Goal: Information Seeking & Learning: Learn about a topic

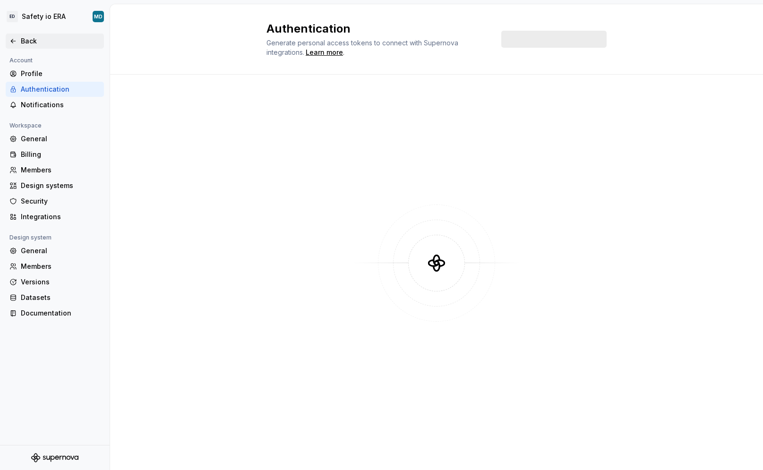
click at [39, 46] on div "Back" at bounding box center [55, 41] width 98 height 15
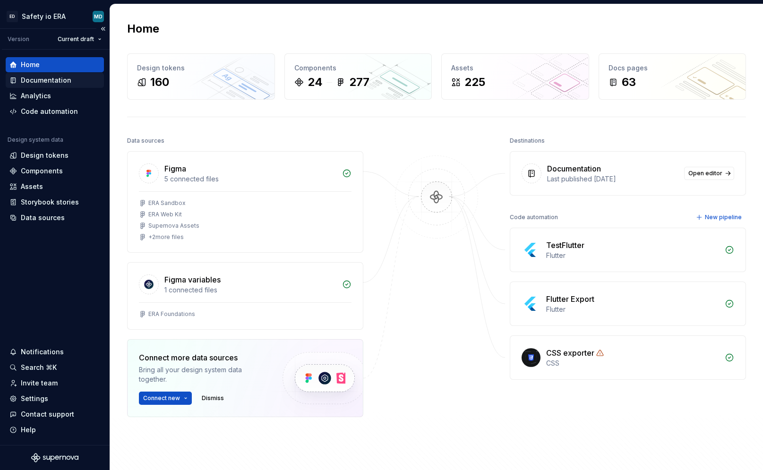
click at [79, 77] on div "Documentation" at bounding box center [54, 80] width 91 height 9
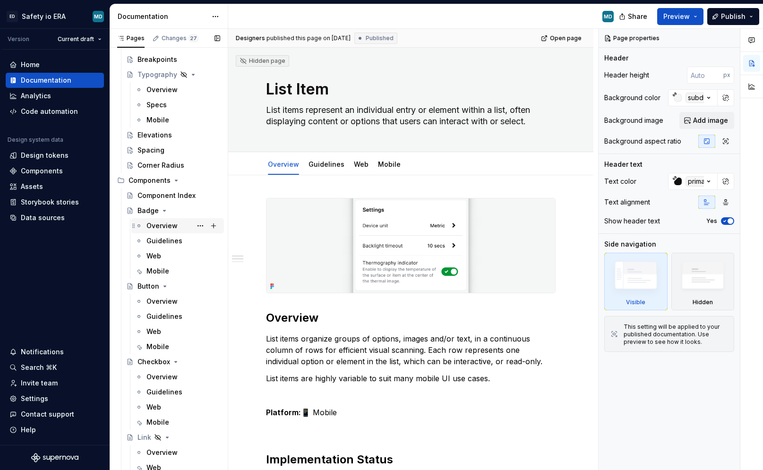
scroll to position [217, 0]
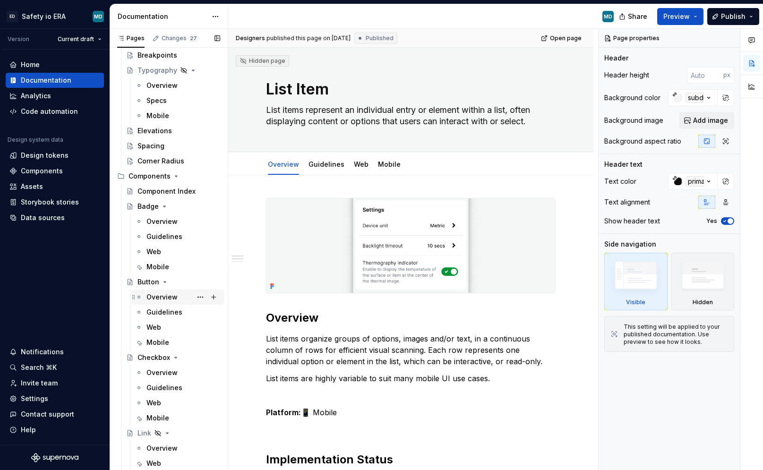
click at [157, 302] on div "Overview" at bounding box center [183, 296] width 74 height 13
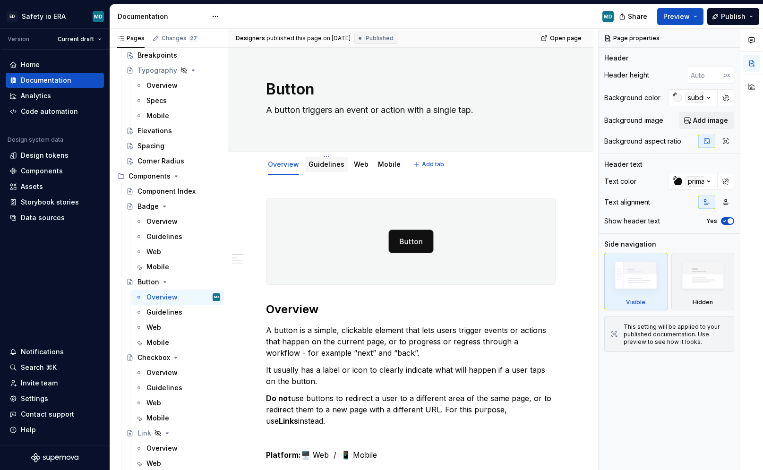
click at [313, 167] on link "Guidelines" at bounding box center [326, 164] width 36 height 8
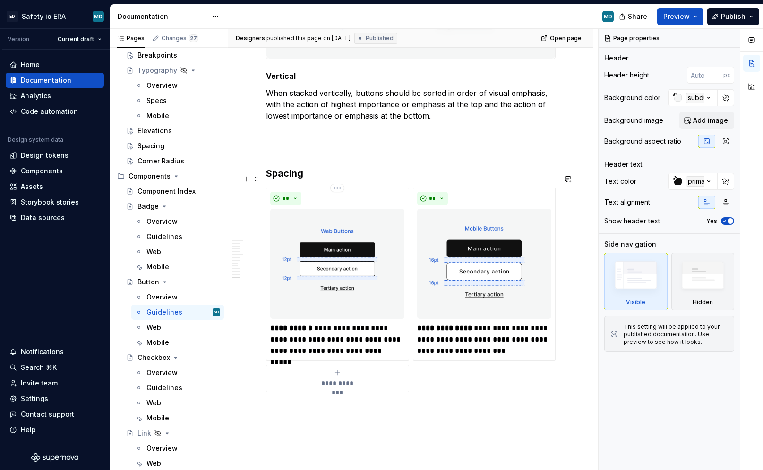
scroll to position [4210, 0]
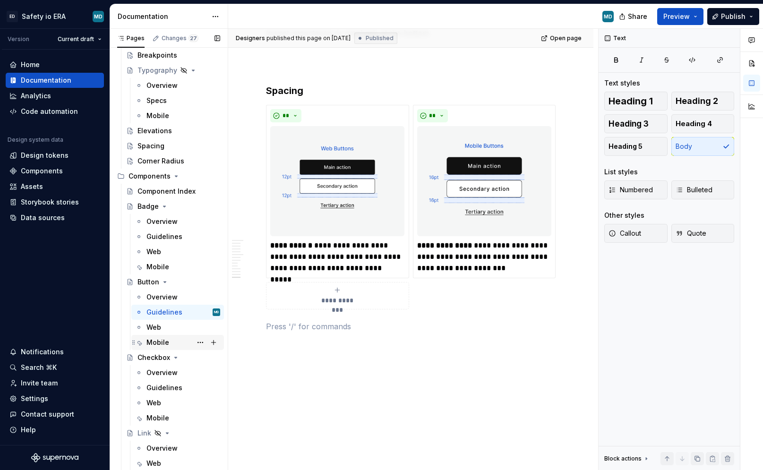
click at [157, 343] on div "Mobile" at bounding box center [157, 342] width 23 height 9
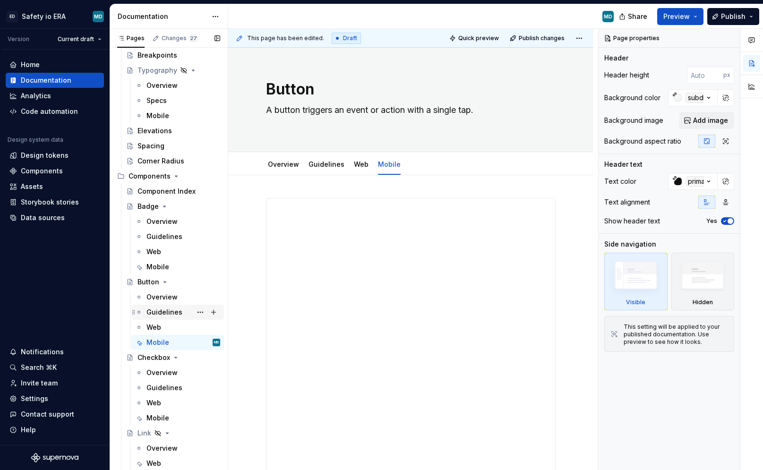
click at [156, 317] on div "Guidelines" at bounding box center [183, 311] width 74 height 13
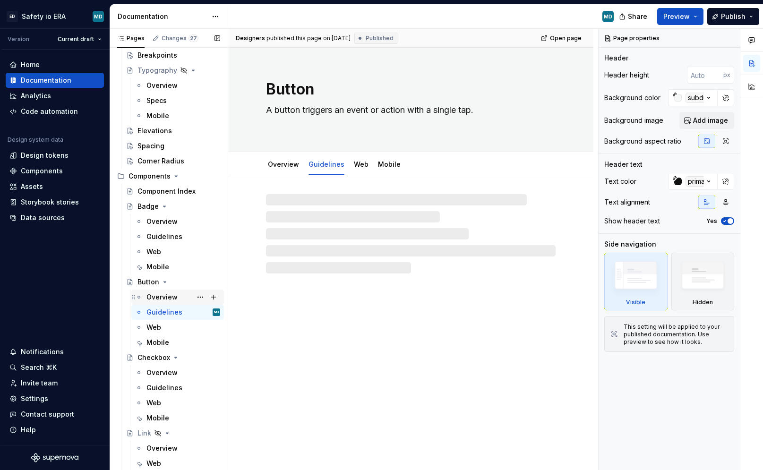
click at [161, 300] on div "Overview" at bounding box center [161, 296] width 31 height 9
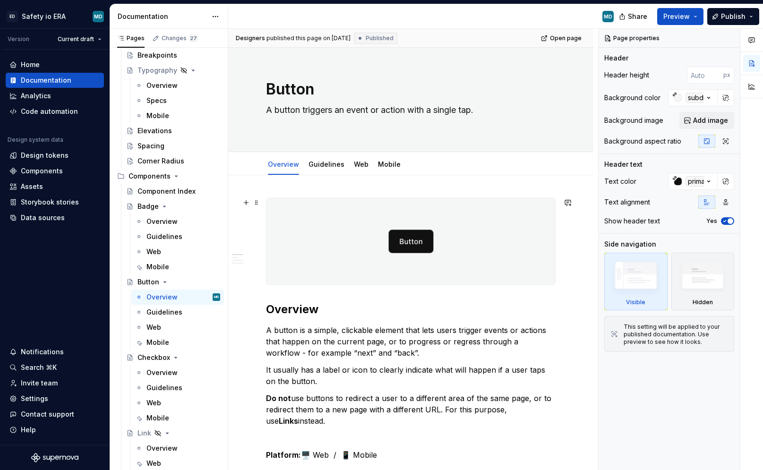
click at [245, 203] on button "button" at bounding box center [245, 202] width 13 height 13
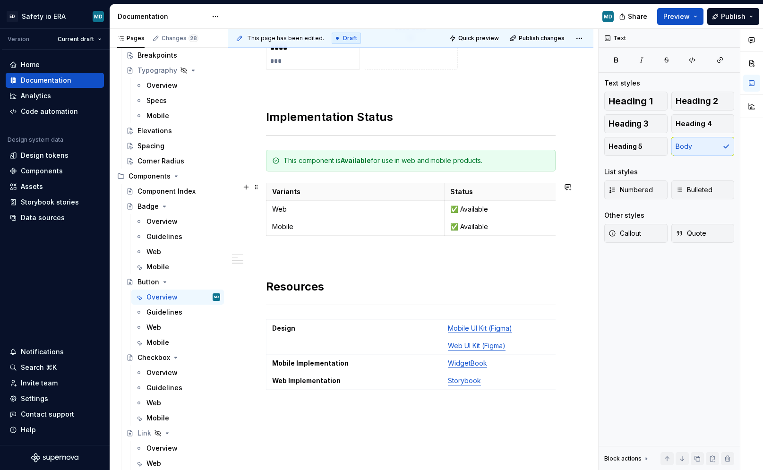
scroll to position [664, 0]
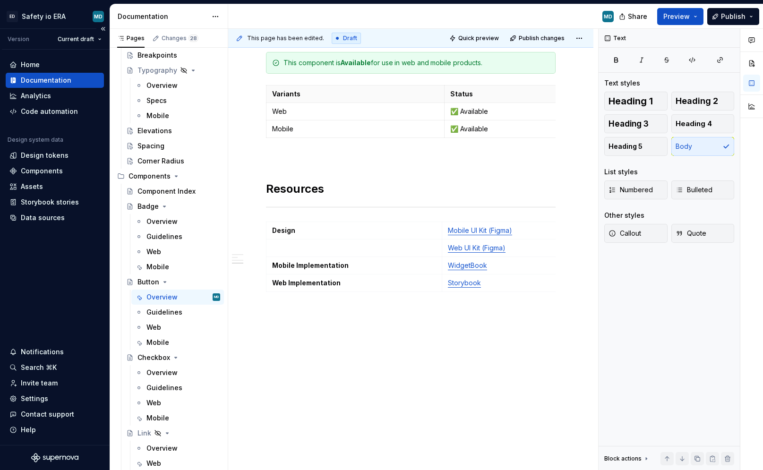
type textarea "*"
